Goal: Information Seeking & Learning: Learn about a topic

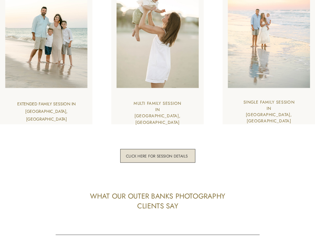
scroll to position [1475, 0]
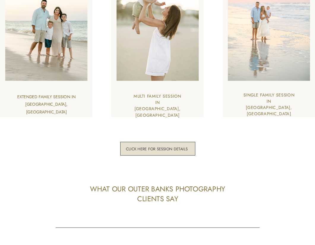
click at [170, 149] on h3 "click here for session details" at bounding box center [157, 148] width 64 height 5
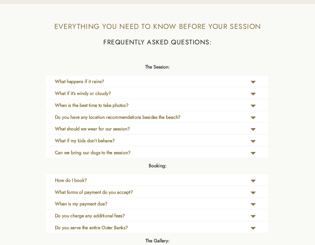
scroll to position [1085, 0]
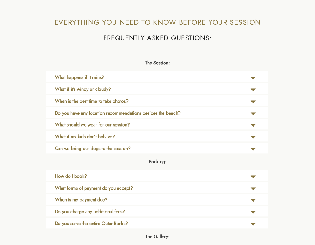
click at [120, 139] on p "What if my kids don’t behave?" at bounding box center [131, 138] width 152 height 10
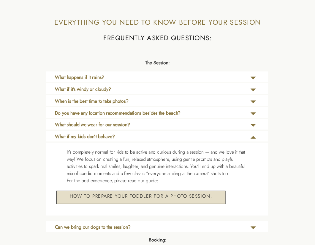
click at [120, 139] on p "What if my kids don’t behave?" at bounding box center [131, 138] width 152 height 10
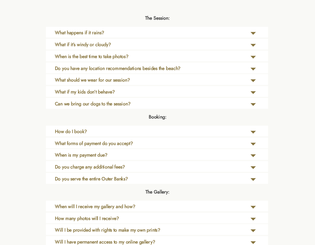
scroll to position [1131, 0]
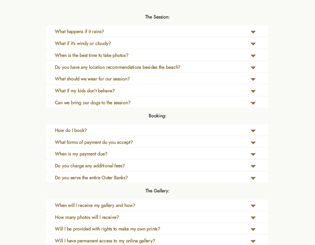
click at [122, 134] on p "How do I book?" at bounding box center [131, 132] width 152 height 10
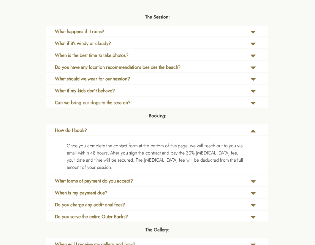
click at [122, 133] on p "How do I book?" at bounding box center [131, 132] width 152 height 10
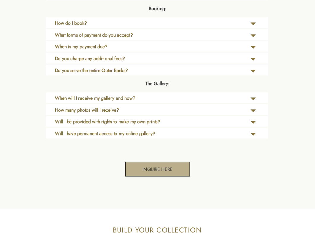
scroll to position [1269, 0]
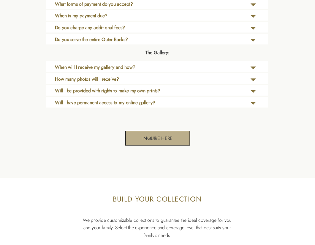
click at [163, 136] on h3 "Inquire here" at bounding box center [158, 137] width 32 height 5
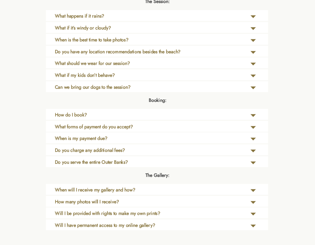
scroll to position [1141, 0]
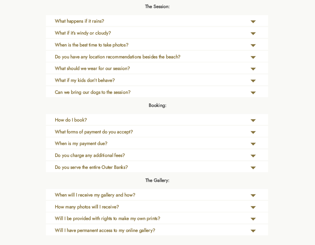
click at [92, 58] on b "Do you have any location recommendations besides the beach?" at bounding box center [118, 56] width 126 height 7
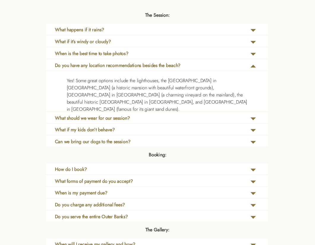
scroll to position [1131, 0]
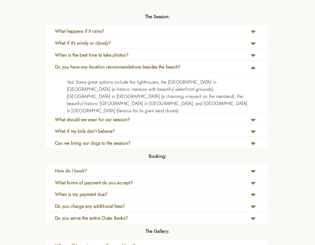
click at [98, 55] on b "When is the best time to take photos?" at bounding box center [92, 54] width 74 height 7
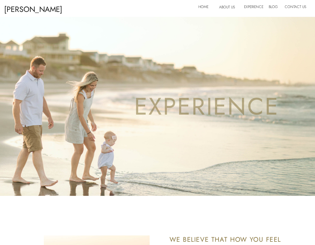
scroll to position [0, 0]
click at [236, 9] on nav "About Us" at bounding box center [229, 8] width 21 height 8
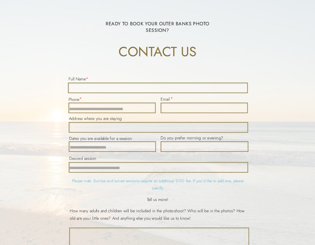
scroll to position [1238, 0]
click at [122, 93] on textarea at bounding box center [158, 88] width 180 height 10
click at [114, 84] on textarea at bounding box center [158, 88] width 180 height 10
click at [114, 85] on textarea at bounding box center [158, 88] width 180 height 10
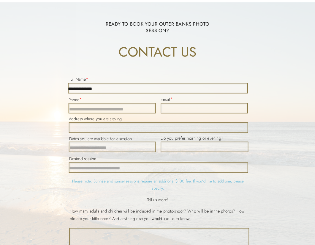
type textarea "**********"
type textarea "*"
type textarea "**********"
click at [88, 107] on textarea at bounding box center [112, 108] width 86 height 10
type textarea "**********"
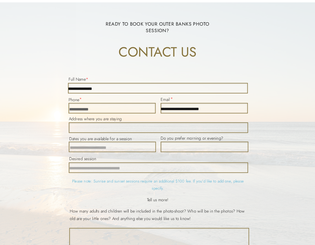
click at [93, 146] on textarea at bounding box center [113, 146] width 86 height 10
type textarea "*********"
click at [90, 169] on textarea at bounding box center [158, 167] width 179 height 10
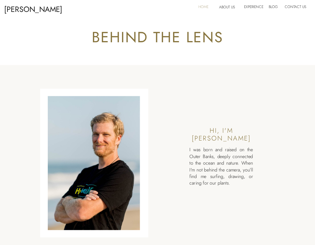
scroll to position [0, 0]
click at [207, 10] on nav "Home" at bounding box center [206, 8] width 14 height 8
click at [253, 5] on nav "Experience" at bounding box center [253, 8] width 18 height 8
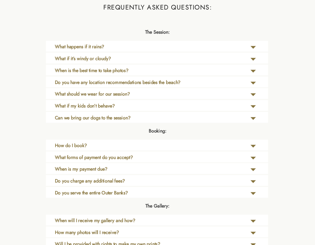
scroll to position [1116, 0]
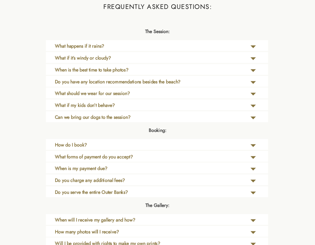
click at [106, 193] on b "Do you serve the entire Outer Banks?" at bounding box center [91, 191] width 73 height 7
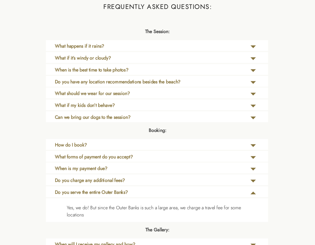
click at [106, 193] on b "Do you serve the entire Outer Banks?" at bounding box center [91, 191] width 73 height 7
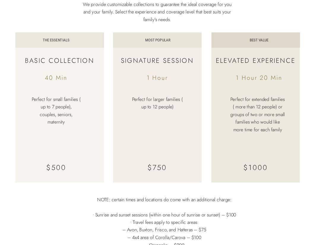
scroll to position [1488, 0]
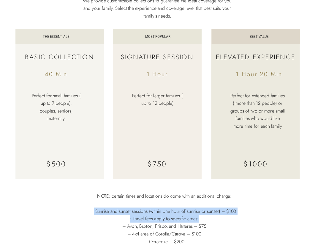
drag, startPoint x: 93, startPoint y: 211, endPoint x: 204, endPoint y: 215, distance: 111.5
click at [204, 215] on p "NOTE: certain times and locations do come with an additional charge: • Sunrise …" at bounding box center [164, 220] width 153 height 57
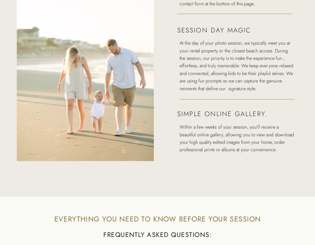
scroll to position [868, 0]
